Goal: Task Accomplishment & Management: Use online tool/utility

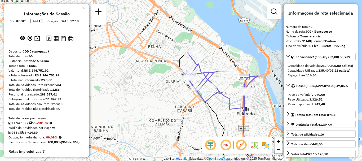
select select "**********"
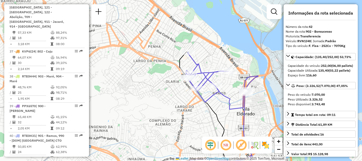
scroll to position [791, 0]
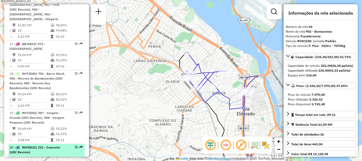
click at [79, 145] on em at bounding box center [80, 146] width 3 height 3
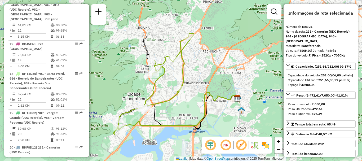
scroll to position [994, 0]
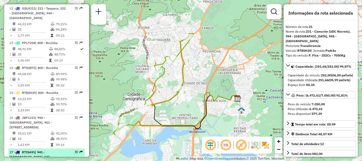
click at [78, 150] on div at bounding box center [75, 151] width 16 height 3
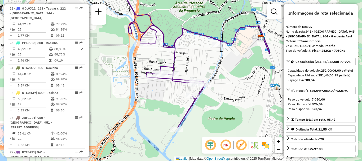
drag, startPoint x: 197, startPoint y: 125, endPoint x: 194, endPoint y: 76, distance: 48.9
click at [194, 76] on div "Janela de atendimento Grade de atendimento Capacidade Transportadoras Veículos …" at bounding box center [181, 80] width 362 height 161
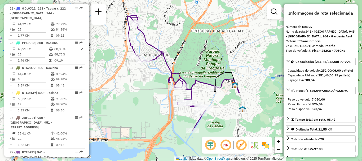
drag, startPoint x: 163, startPoint y: 70, endPoint x: 152, endPoint y: 89, distance: 21.5
click at [152, 89] on div "Janela de atendimento Grade de atendimento Capacidade Transportadoras Veículos …" at bounding box center [181, 80] width 362 height 161
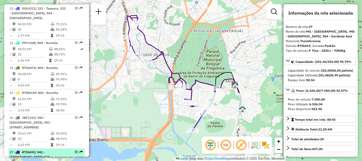
click at [80, 150] on em at bounding box center [80, 151] width 3 height 3
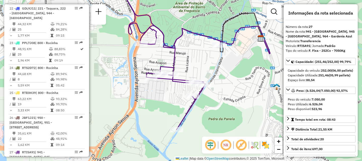
drag, startPoint x: 186, startPoint y: 119, endPoint x: 175, endPoint y: 86, distance: 35.1
click at [175, 86] on div "Janela de atendimento Grade de atendimento Capacidade Transportadoras Veículos …" at bounding box center [181, 80] width 362 height 161
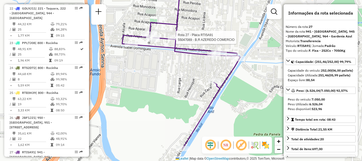
drag, startPoint x: 162, startPoint y: 96, endPoint x: 171, endPoint y: 71, distance: 26.6
click at [171, 71] on div "Rota 27 - Placa RTI5A91 55047089 - B.R AZEREDO COMERCIO Janela de atendimento G…" at bounding box center [181, 80] width 362 height 161
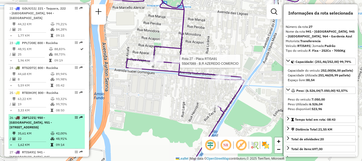
click at [79, 116] on em at bounding box center [80, 117] width 3 height 3
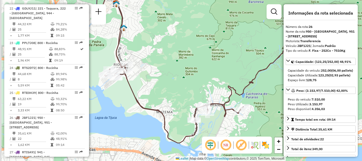
drag, startPoint x: 144, startPoint y: 110, endPoint x: 192, endPoint y: 83, distance: 54.9
click at [192, 83] on div "Janela de atendimento Grade de atendimento Capacidade Transportadoras Veículos …" at bounding box center [181, 80] width 362 height 161
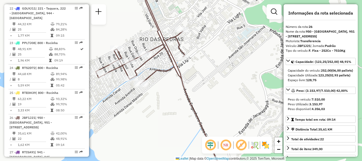
drag, startPoint x: 132, startPoint y: 57, endPoint x: 152, endPoint y: 50, distance: 21.2
click at [152, 50] on icon at bounding box center [159, 72] width 127 height 193
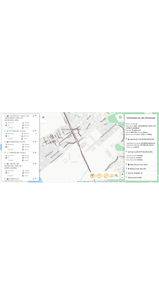
scroll to position [821, 0]
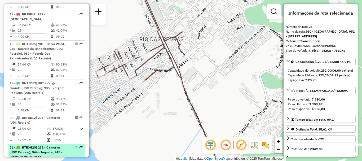
click at [78, 145] on div at bounding box center [75, 146] width 16 height 3
